Goal: Navigation & Orientation: Find specific page/section

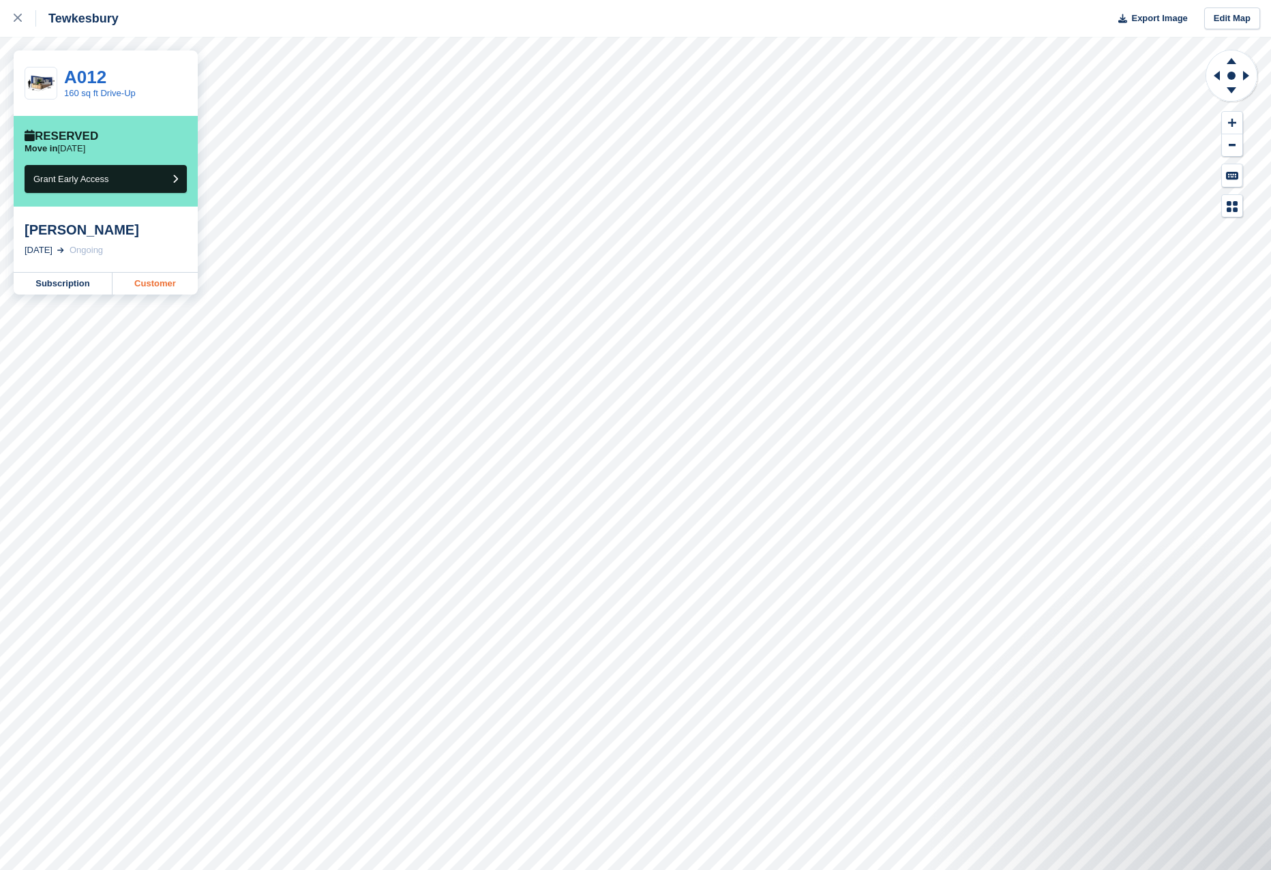
click at [149, 285] on link "Customer" at bounding box center [154, 284] width 85 height 22
click at [19, 22] on icon at bounding box center [18, 18] width 8 height 8
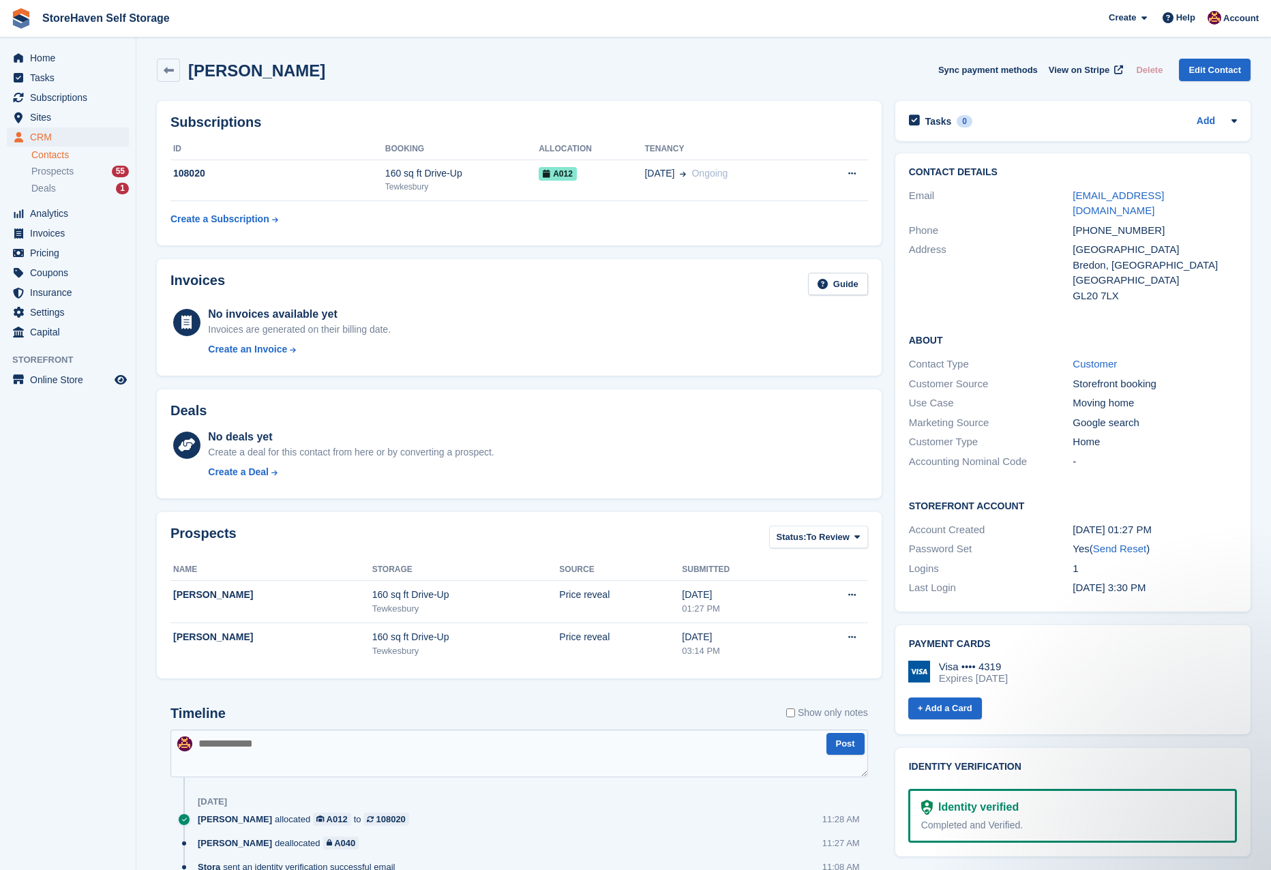
click at [886, 147] on div "Subscriptions ID Booking Allocation Tenancy 108020 160 sq ft Drive-Up Tewkesbur…" at bounding box center [519, 173] width 738 height 158
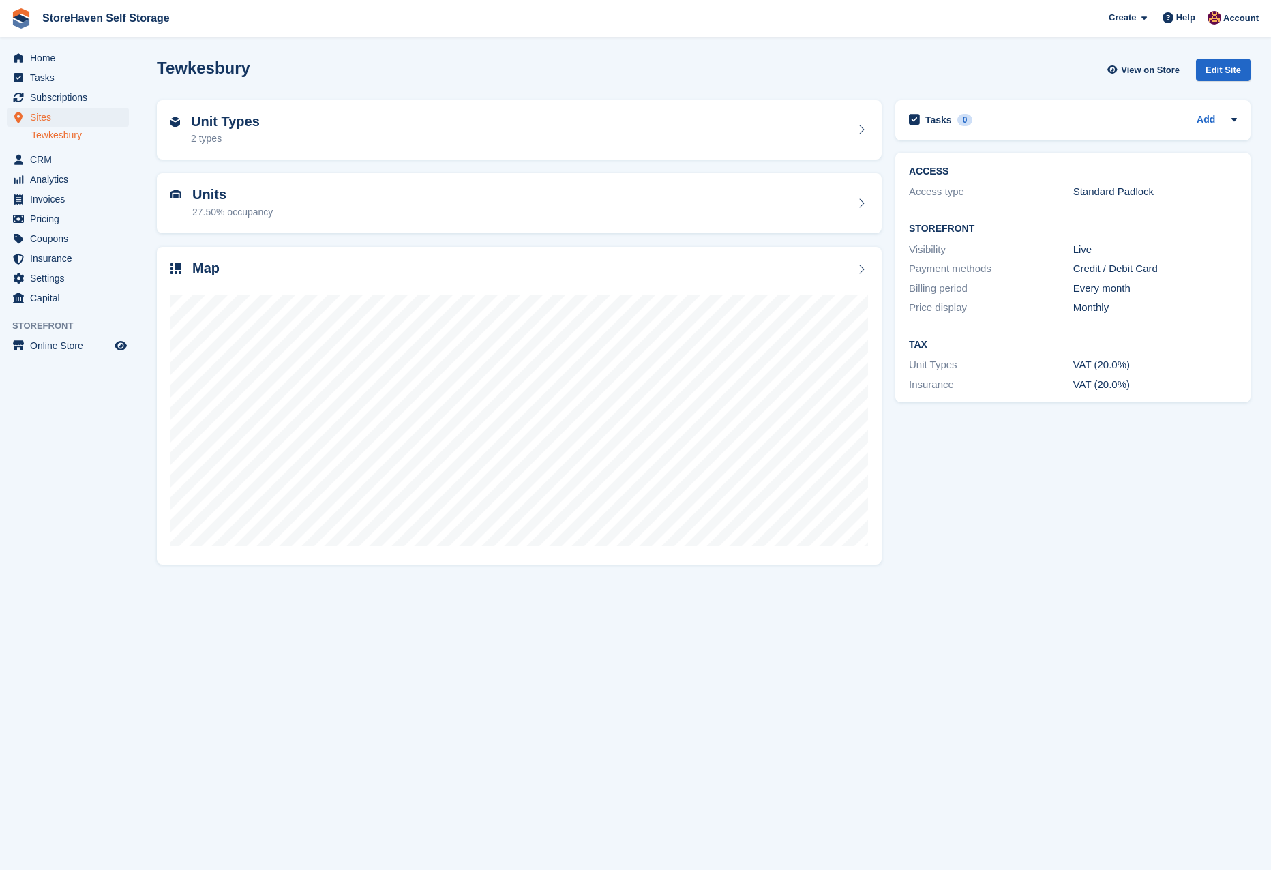
click at [885, 242] on div "Map" at bounding box center [519, 406] width 738 height 332
